Goal: Use online tool/utility: Use online tool/utility

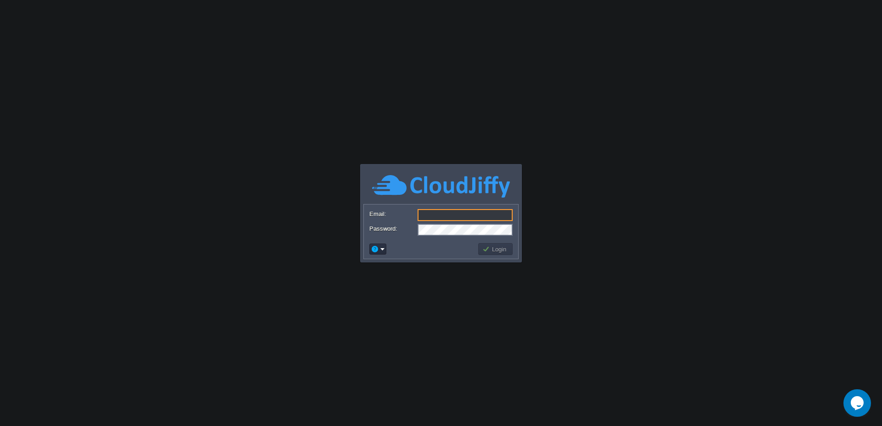
type input "[EMAIL_ADDRESS][DOMAIN_NAME]"
click at [552, 244] on body "Application Platform v.8.10.2 Email: [EMAIL_ADDRESS][DOMAIN_NAME] Password: Log…" at bounding box center [441, 213] width 882 height 426
click at [486, 250] on button "Login" at bounding box center [495, 249] width 27 height 8
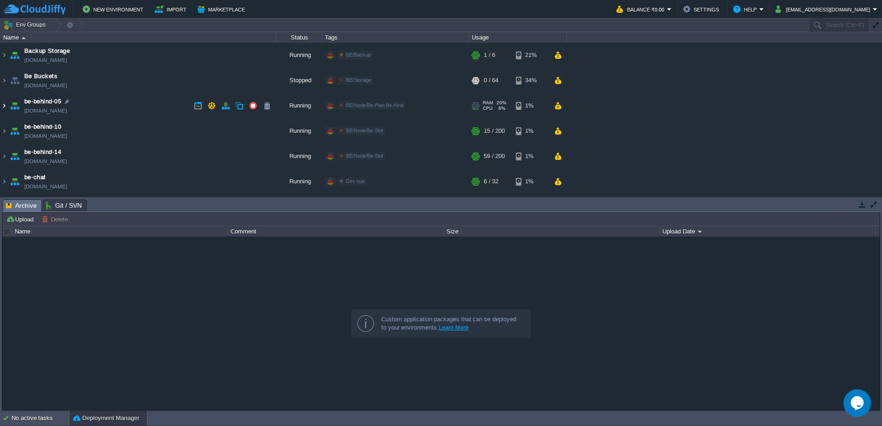
click at [4, 106] on img at bounding box center [3, 105] width 7 height 25
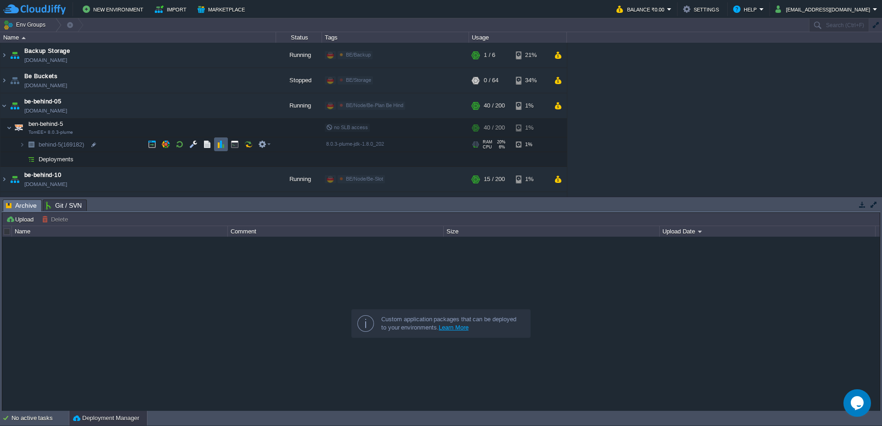
click at [220, 140] on button "button" at bounding box center [221, 144] width 8 height 8
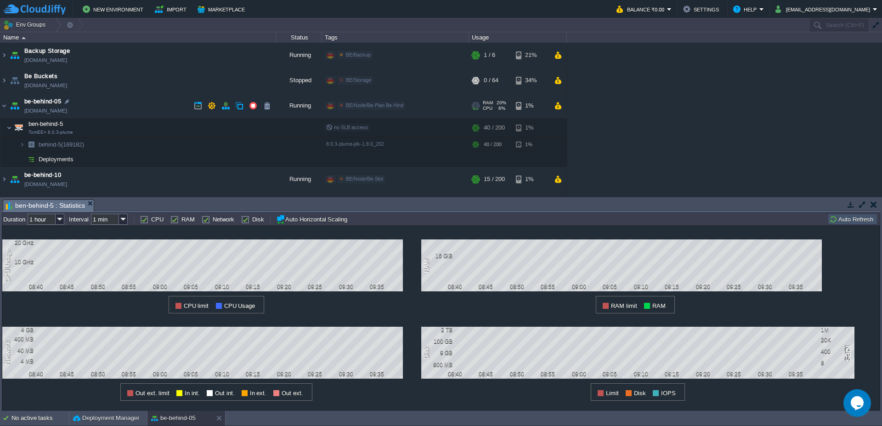
click at [8, 105] on img at bounding box center [14, 105] width 13 height 25
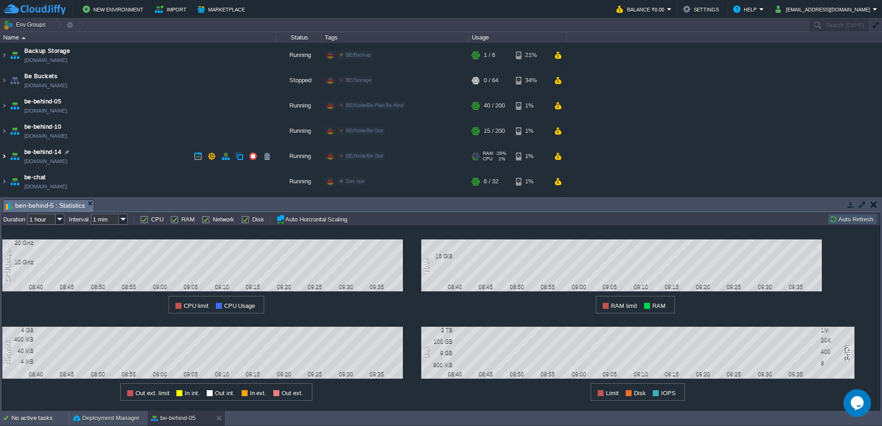
click at [0, 159] on img at bounding box center [3, 156] width 7 height 25
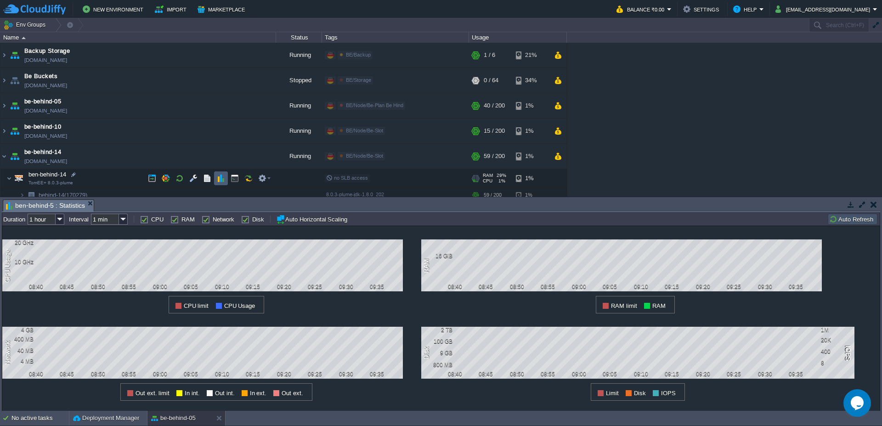
click at [222, 182] on button "button" at bounding box center [221, 178] width 8 height 8
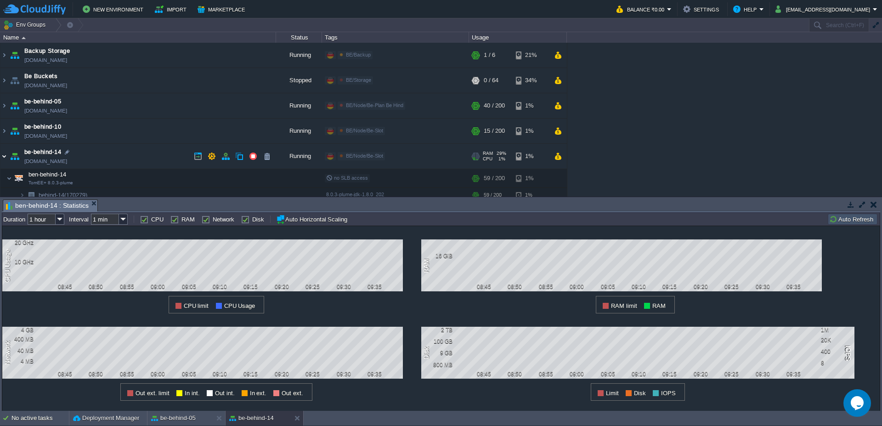
click at [1, 160] on img at bounding box center [3, 156] width 7 height 25
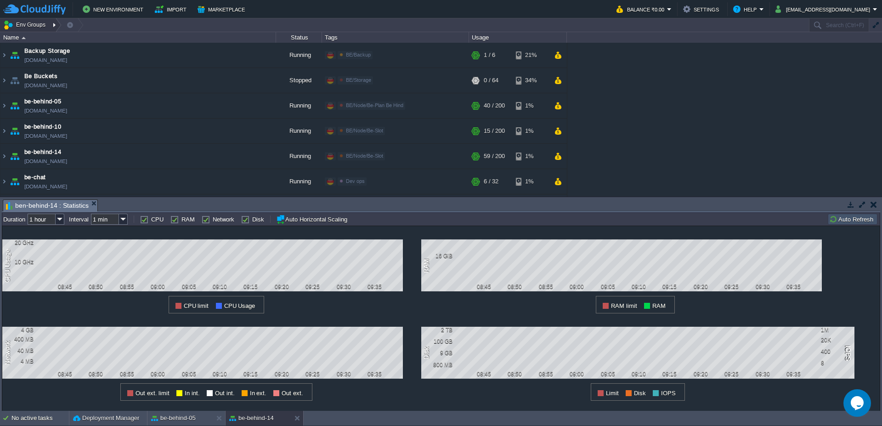
click at [51, 26] on div at bounding box center [55, 24] width 12 height 13
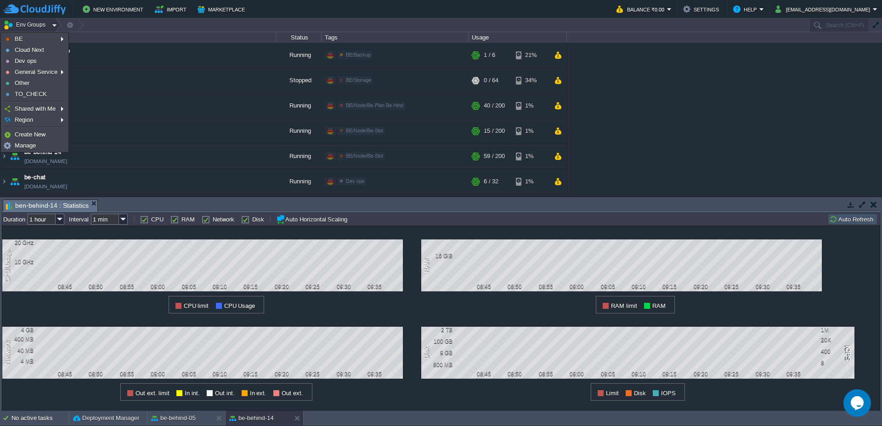
click at [598, 11] on td "New Environment Import Marketplace" at bounding box center [304, 9] width 603 height 14
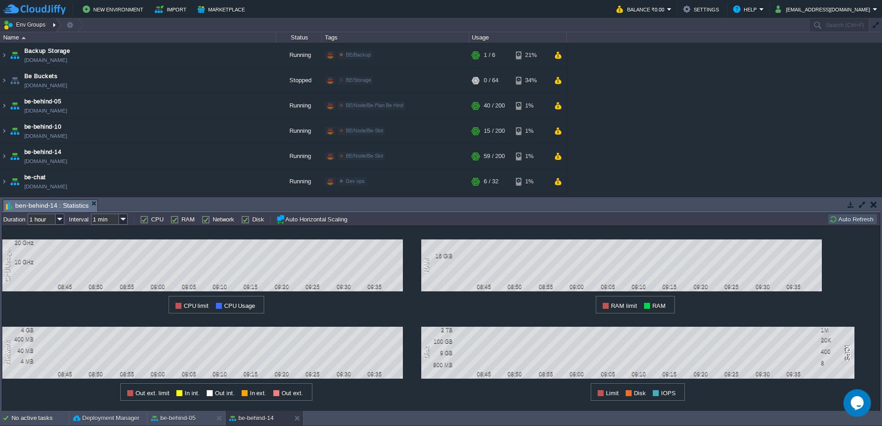
click at [49, 26] on div at bounding box center [55, 24] width 12 height 13
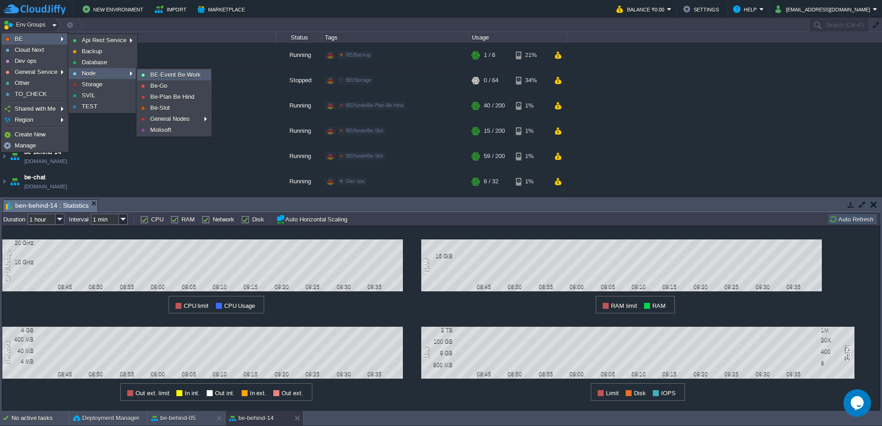
click at [161, 73] on span "BE-Event Be-Work" at bounding box center [175, 74] width 51 height 7
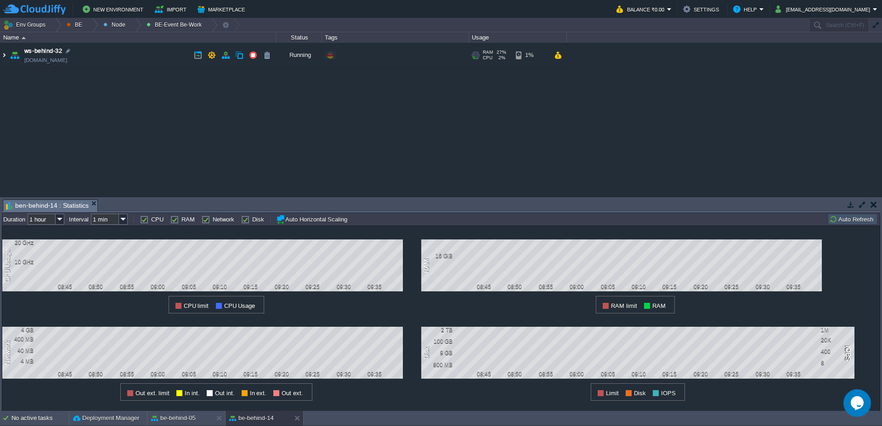
click at [0, 61] on img at bounding box center [3, 55] width 7 height 25
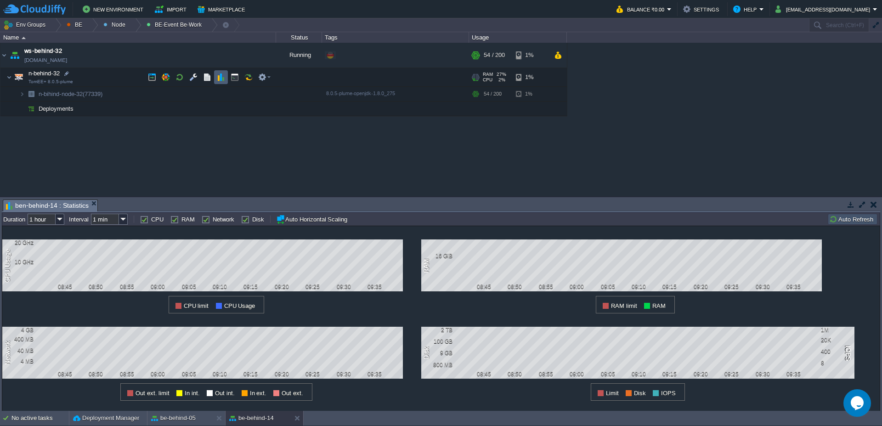
click at [220, 80] on button "button" at bounding box center [221, 77] width 8 height 8
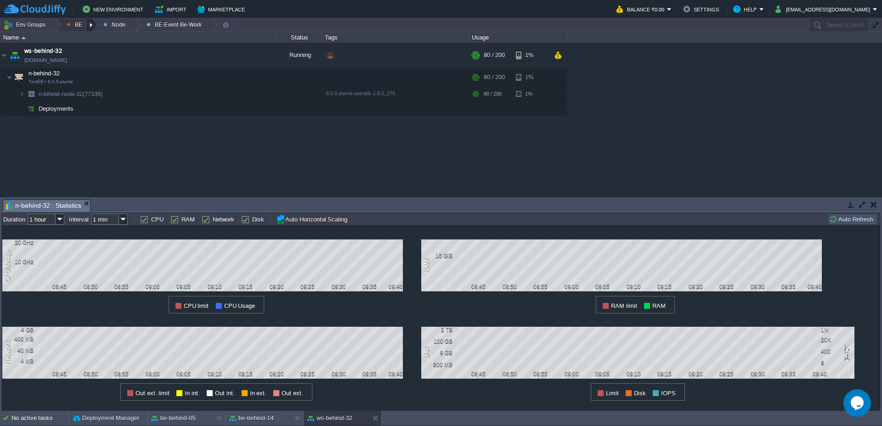
click at [93, 28] on div at bounding box center [92, 24] width 12 height 13
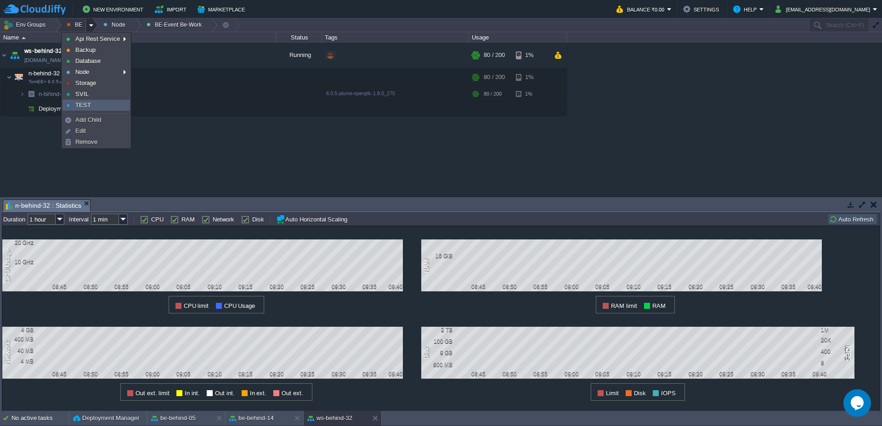
click at [103, 102] on link "TEST" at bounding box center [96, 105] width 67 height 10
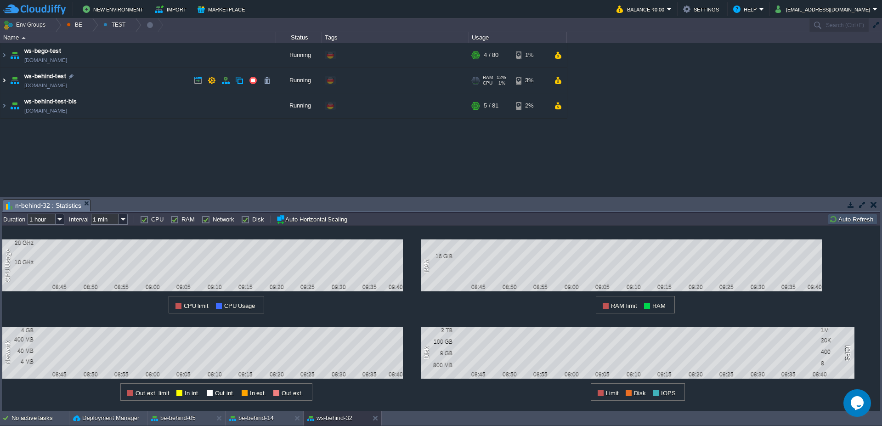
click at [0, 79] on img at bounding box center [3, 80] width 7 height 25
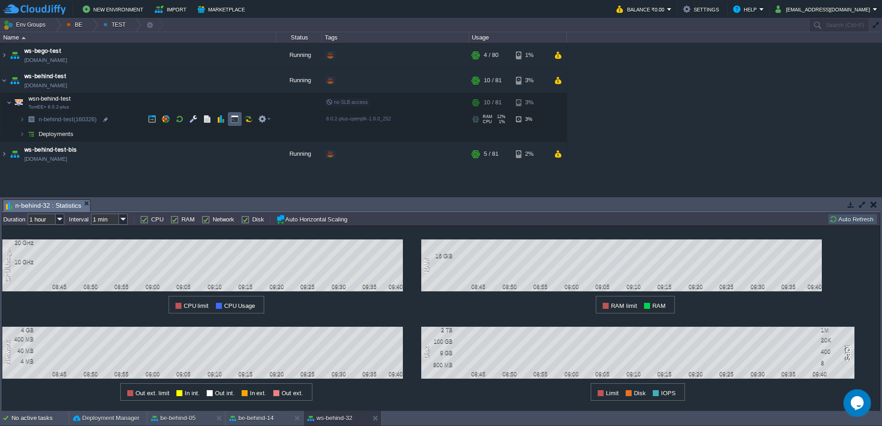
click at [235, 122] on button "button" at bounding box center [235, 119] width 8 height 8
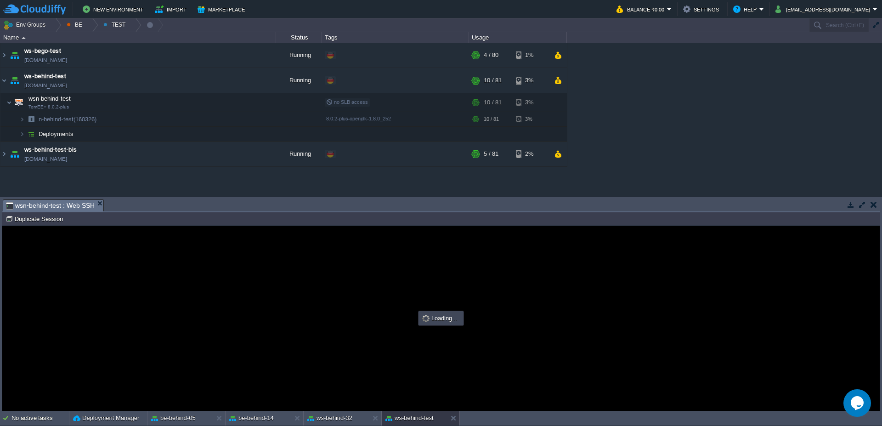
type input "#000000"
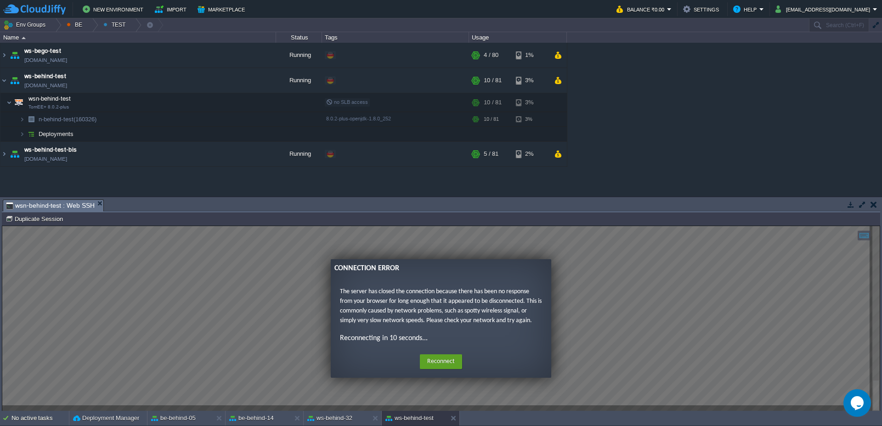
click at [417, 363] on div "Home Reconnect Logout" at bounding box center [441, 362] width 206 height 18
click at [439, 364] on button "Reconnect" at bounding box center [441, 361] width 42 height 15
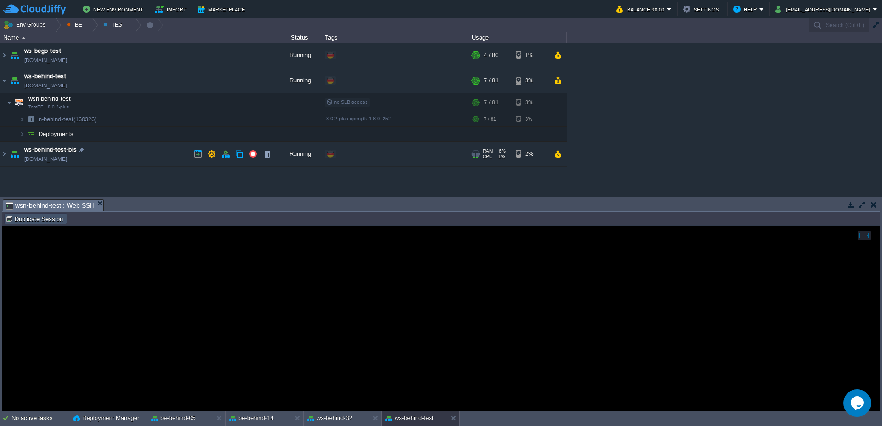
click at [41, 218] on button "Duplicate Session" at bounding box center [36, 219] width 60 height 8
type input "#000000"
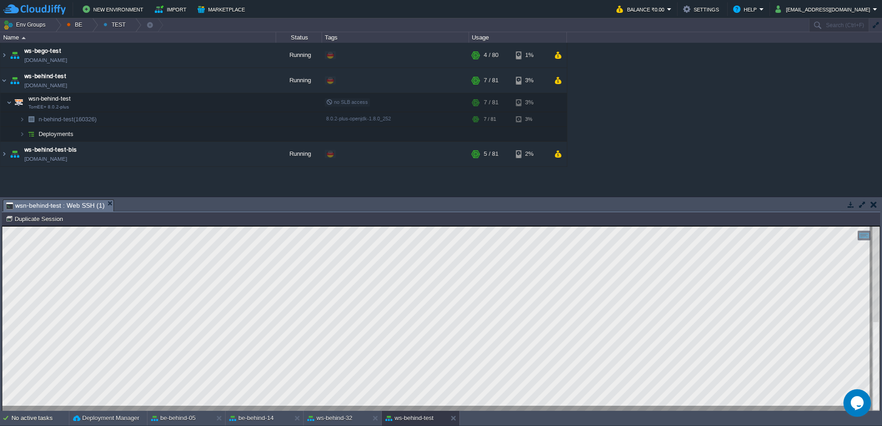
type textarea "AtmospherePushConnection"
